Goal: Information Seeking & Learning: Learn about a topic

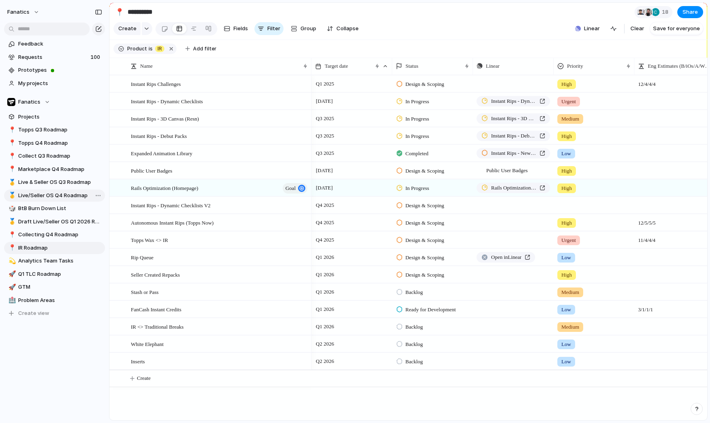
click at [59, 197] on span "Live/Seller OS Q4 Roadmap" at bounding box center [60, 196] width 84 height 8
type input "**********"
